Goal: Transaction & Acquisition: Purchase product/service

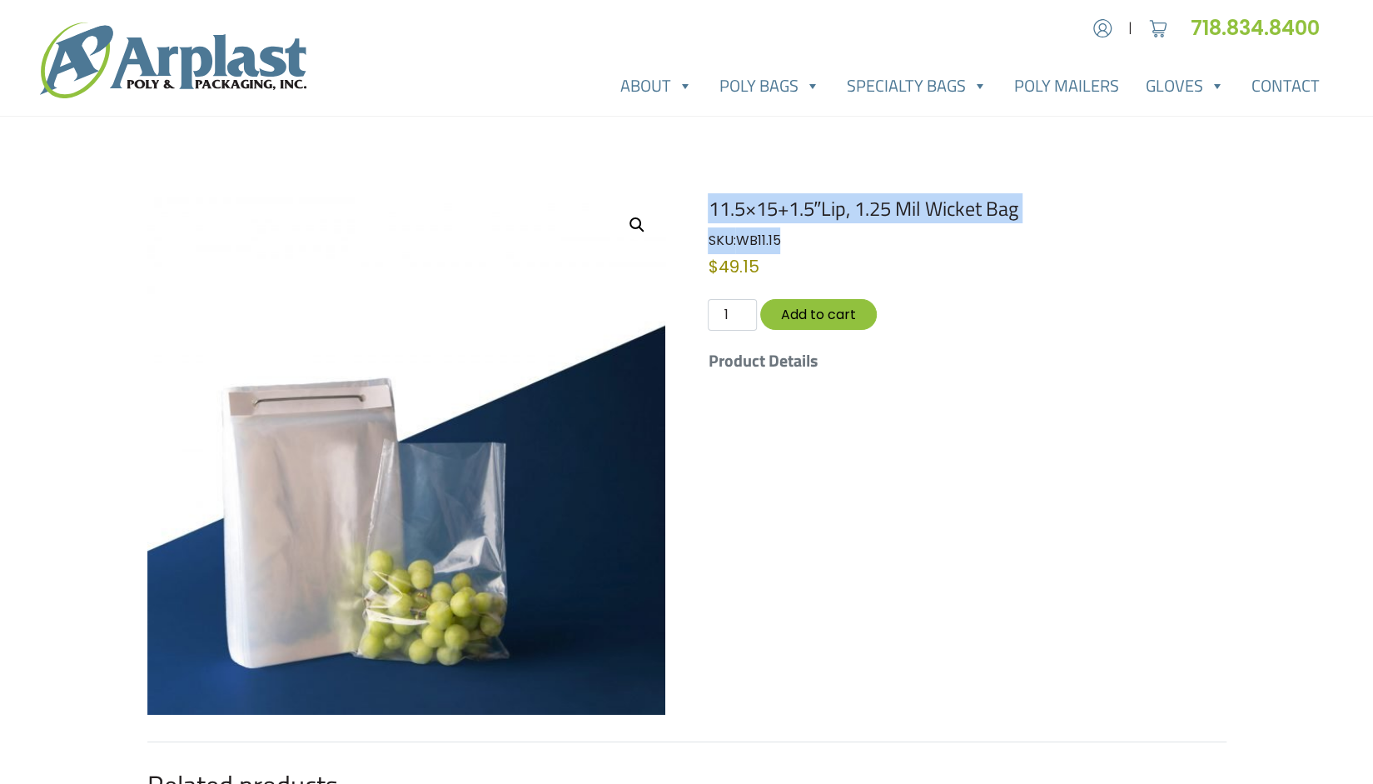
drag, startPoint x: 710, startPoint y: 212, endPoint x: 800, endPoint y: 232, distance: 93.0
click at [800, 232] on div "11.5×15+1.5″Lip, 1.25 Mil Wicket Bag SKU: WB11.15 Category: Wicket Poly Bags $ …" at bounding box center [967, 298] width 518 height 202
click at [800, 232] on div "SKU: WB11.15 Category: Wicket Poly Bags" at bounding box center [967, 240] width 518 height 27
drag, startPoint x: 802, startPoint y: 233, endPoint x: 710, endPoint y: 212, distance: 94.1
click at [710, 212] on div "11.5×15+1.5″Lip, 1.25 Mil Wicket Bag SKU: WB11.15 Category: Wicket Poly Bags $ …" at bounding box center [967, 298] width 518 height 202
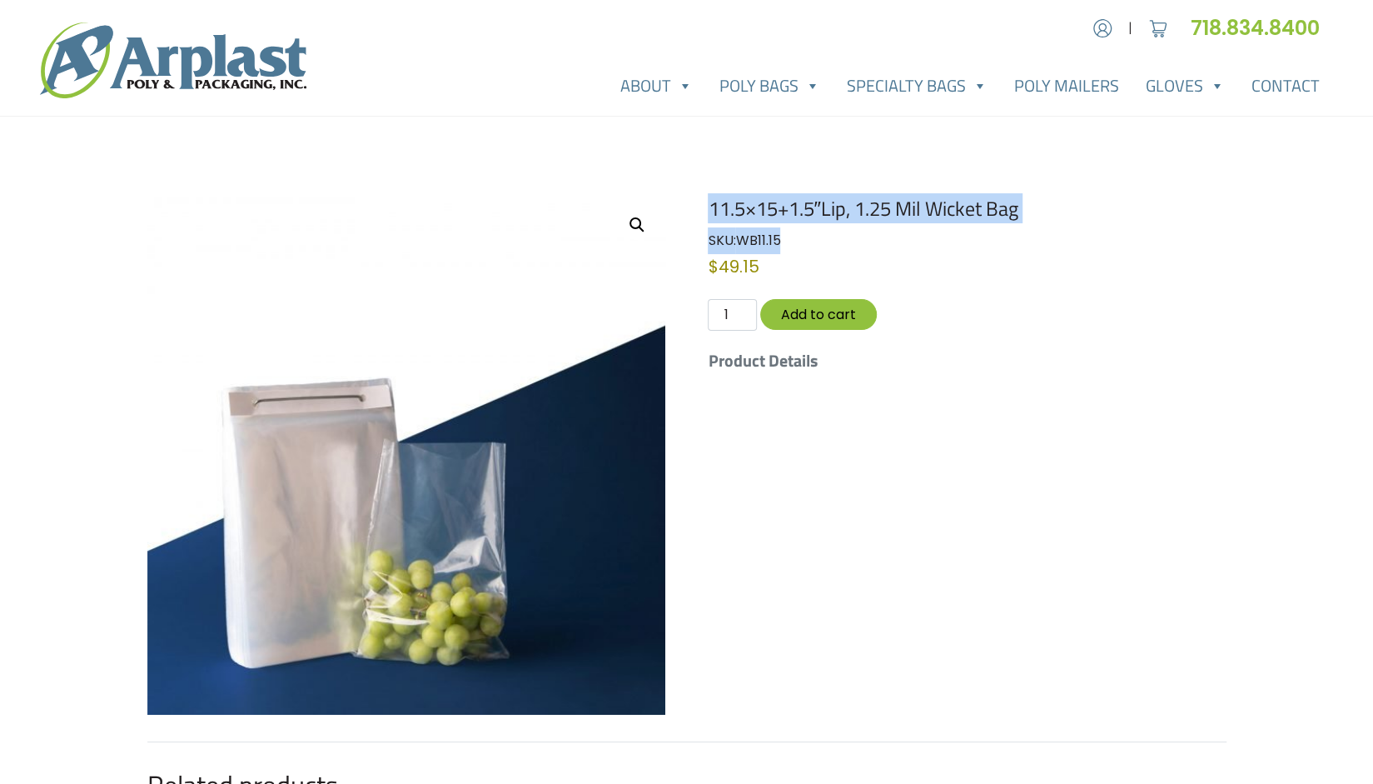
click at [710, 212] on h1 "11.5×15+1.5″Lip, 1.25 Mil Wicket Bag" at bounding box center [967, 209] width 518 height 24
drag, startPoint x: 708, startPoint y: 211, endPoint x: 813, endPoint y: 241, distance: 109.1
click at [813, 241] on div "11.5×15+1.5″Lip, 1.25 Mil Wicket Bag SKU: WB11.15 Category: Wicket Poly Bags $ …" at bounding box center [967, 298] width 518 height 202
click at [813, 241] on div "SKU: WB11.15 Category: Wicket Poly Bags" at bounding box center [967, 240] width 518 height 27
drag, startPoint x: 828, startPoint y: 242, endPoint x: 710, endPoint y: 215, distance: 121.4
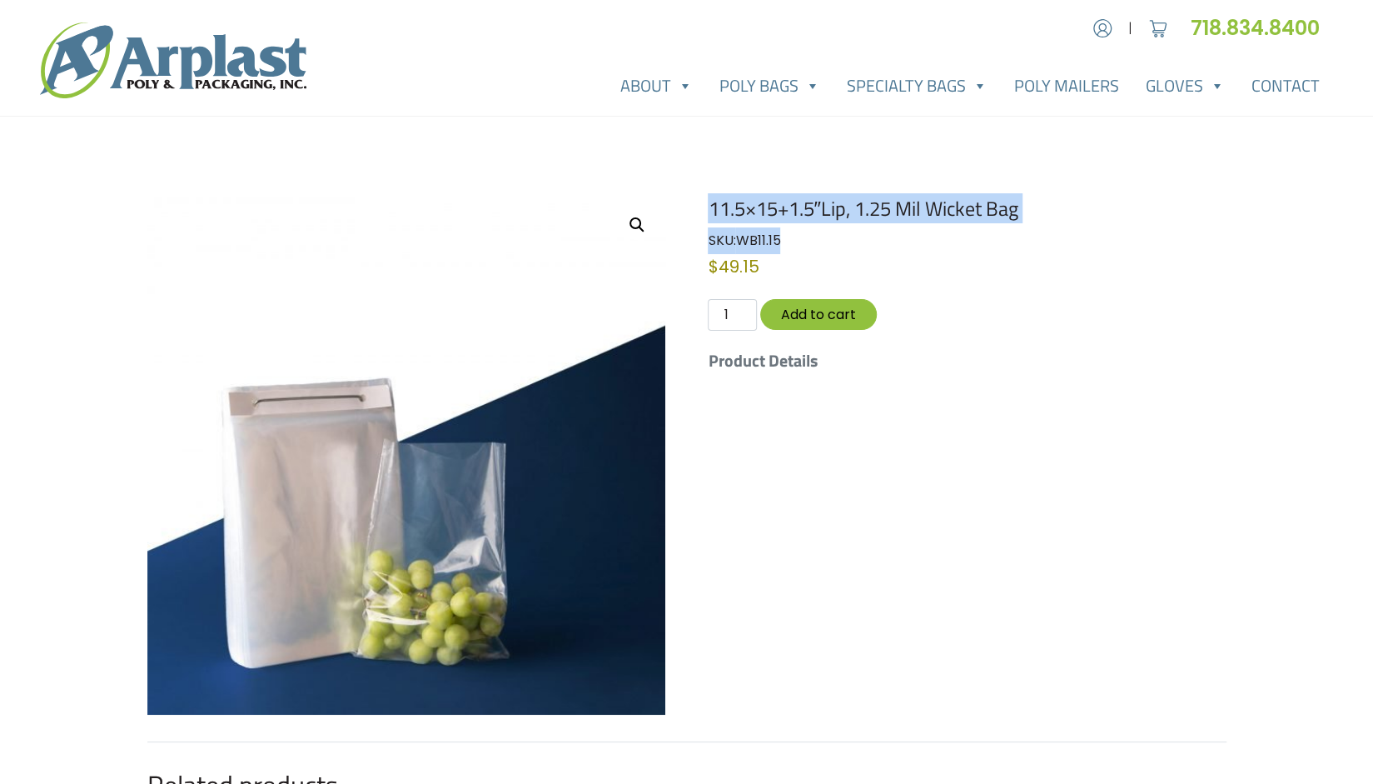
click at [710, 215] on div "11.5×15+1.5″Lip, 1.25 Mil Wicket Bag SKU: WB11.15 Category: Wicket Poly Bags $ …" at bounding box center [967, 298] width 518 height 202
click at [710, 215] on h1 "11.5×15+1.5″Lip, 1.25 Mil Wicket Bag" at bounding box center [967, 209] width 518 height 24
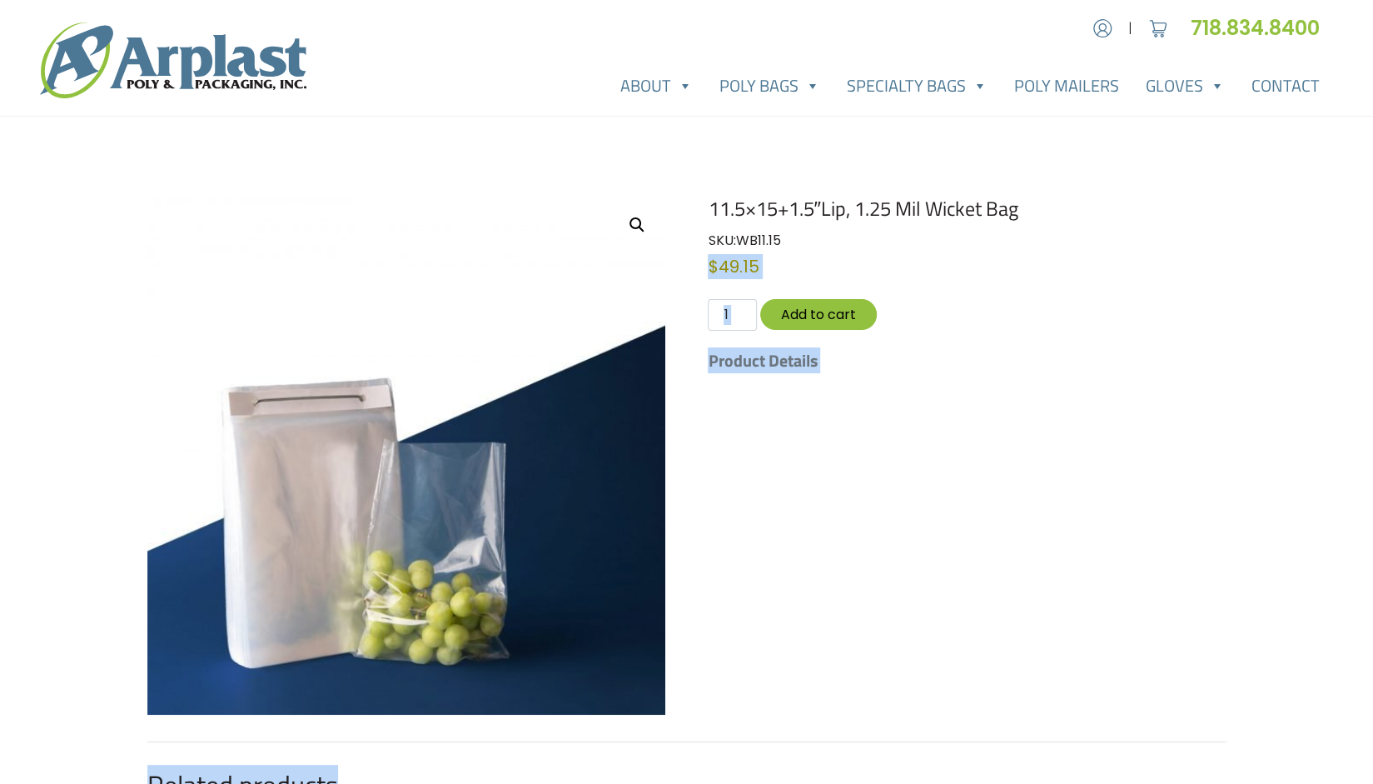
drag, startPoint x: 706, startPoint y: 204, endPoint x: 783, endPoint y: 239, distance: 84.2
click at [783, 239] on div "🔍 11.5×15+1.5″Lip, 1.25 Mil Wicket Bag SKU: WB11.15 Category: Wicket Poly Bags …" at bounding box center [686, 703] width 1079 height 1012
click at [780, 239] on span "WB11.15" at bounding box center [757, 240] width 45 height 19
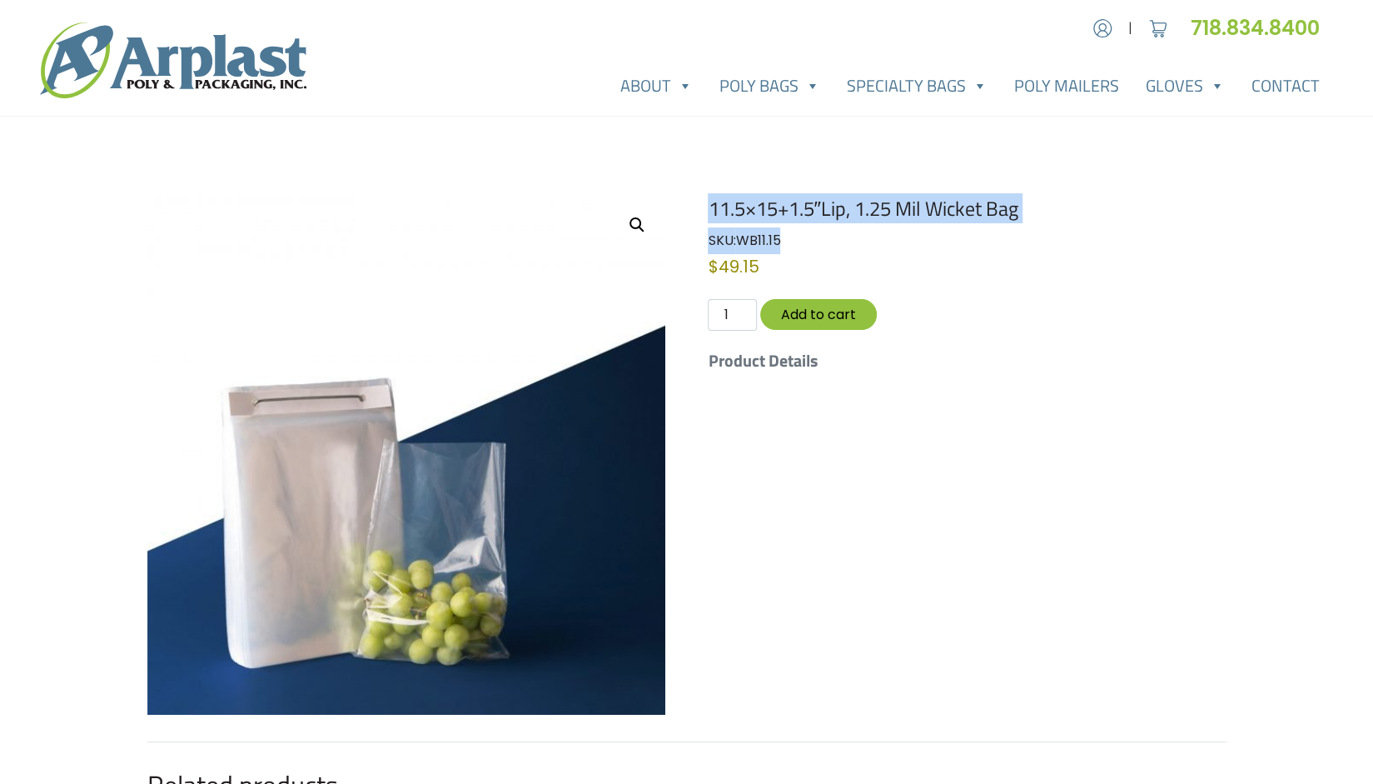
drag, startPoint x: 791, startPoint y: 242, endPoint x: 711, endPoint y: 211, distance: 86.0
click at [711, 211] on div "11.5×15+1.5″Lip, 1.25 Mil Wicket Bag SKU: WB11.15 Category: Wicket Poly Bags $ …" at bounding box center [967, 298] width 518 height 202
click at [711, 211] on h1 "11.5×15+1.5″Lip, 1.25 Mil Wicket Bag" at bounding box center [967, 209] width 518 height 24
drag, startPoint x: 710, startPoint y: 212, endPoint x: 889, endPoint y: 241, distance: 181.3
click at [889, 241] on div "11.5×15+1.5″Lip, 1.25 Mil Wicket Bag SKU: WB11.15 Category: Wicket Poly Bags $ …" at bounding box center [967, 298] width 518 height 202
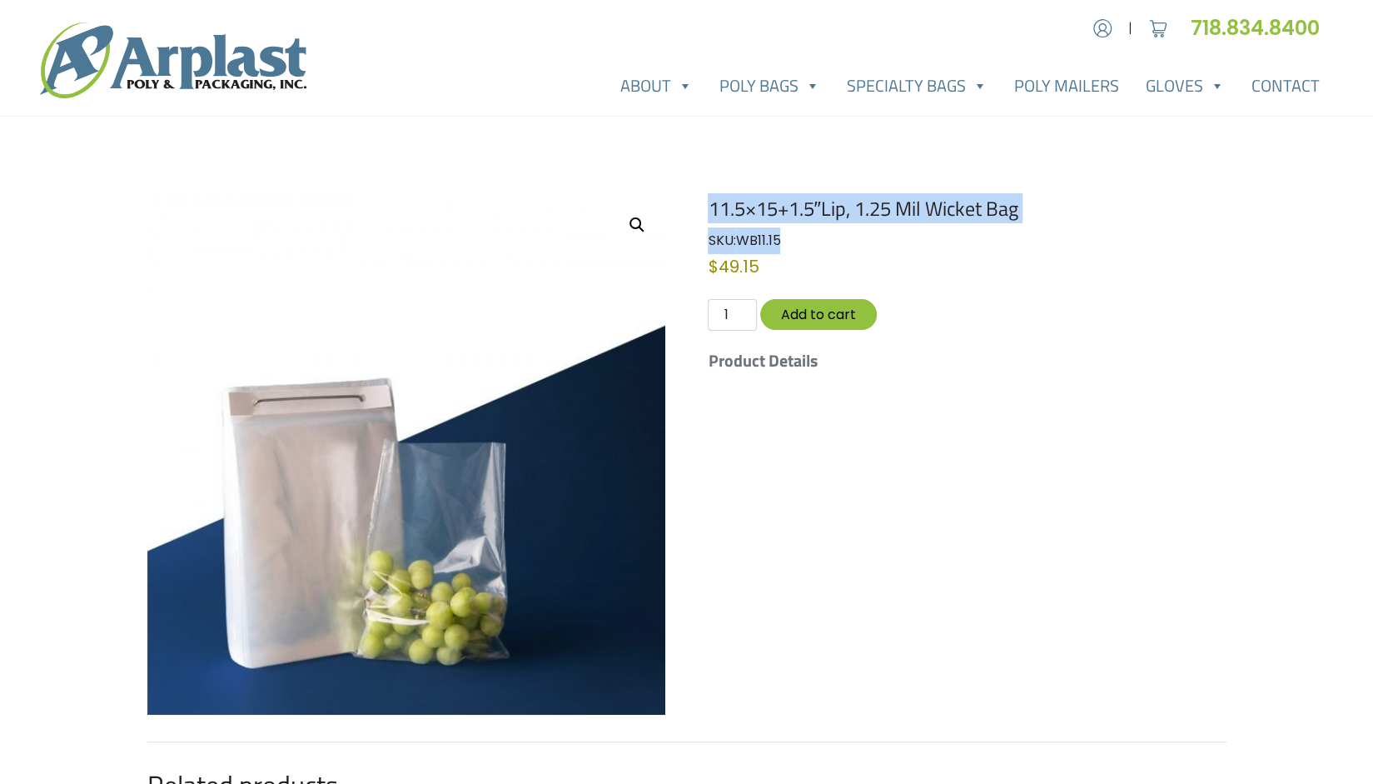
click at [889, 241] on div "SKU: WB11.15 Category: Wicket Poly Bags" at bounding box center [967, 240] width 518 height 27
